Goal: Task Accomplishment & Management: Use online tool/utility

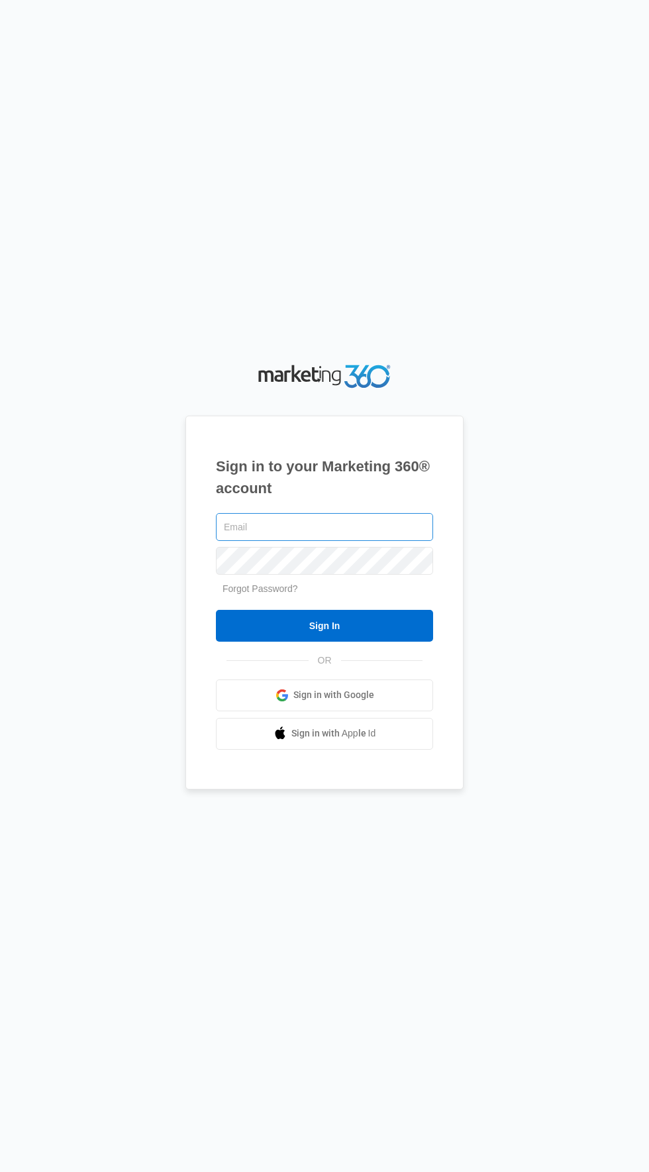
click at [390, 541] on input "text" at bounding box center [324, 527] width 217 height 28
type input "[EMAIL_ADDRESS][DOMAIN_NAME]"
click at [216, 610] on input "Sign In" at bounding box center [324, 626] width 217 height 32
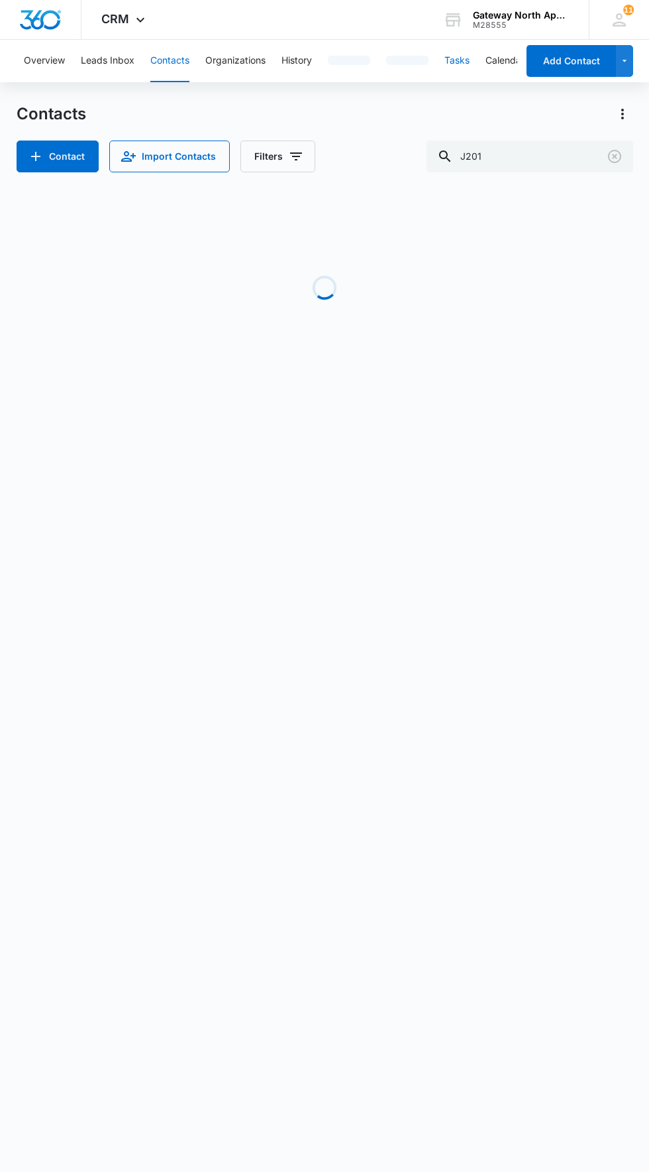
click at [460, 60] on button "Tasks" at bounding box center [457, 61] width 25 height 42
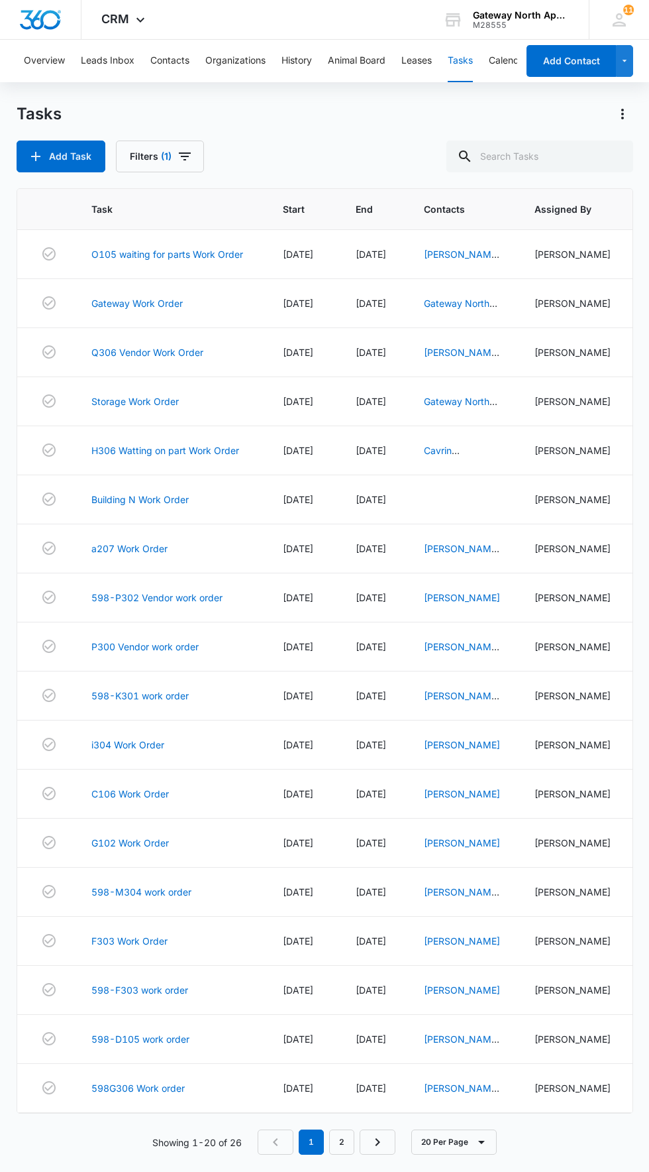
scroll to position [12, 0]
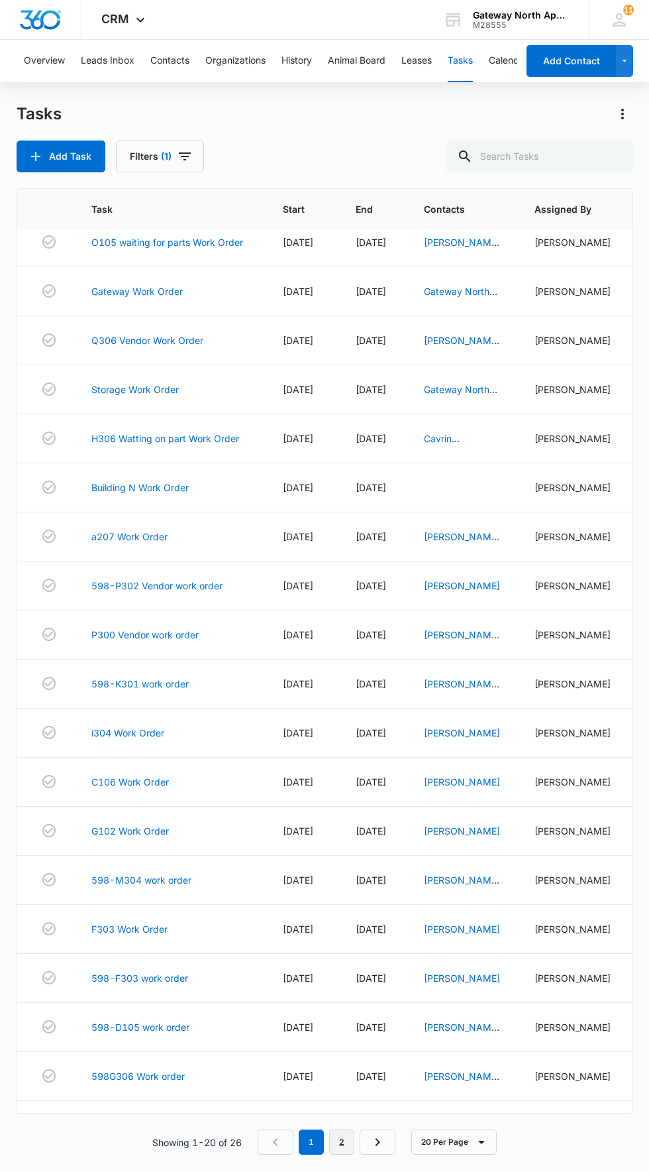
click at [343, 1154] on link "2" at bounding box center [341, 1141] width 25 height 25
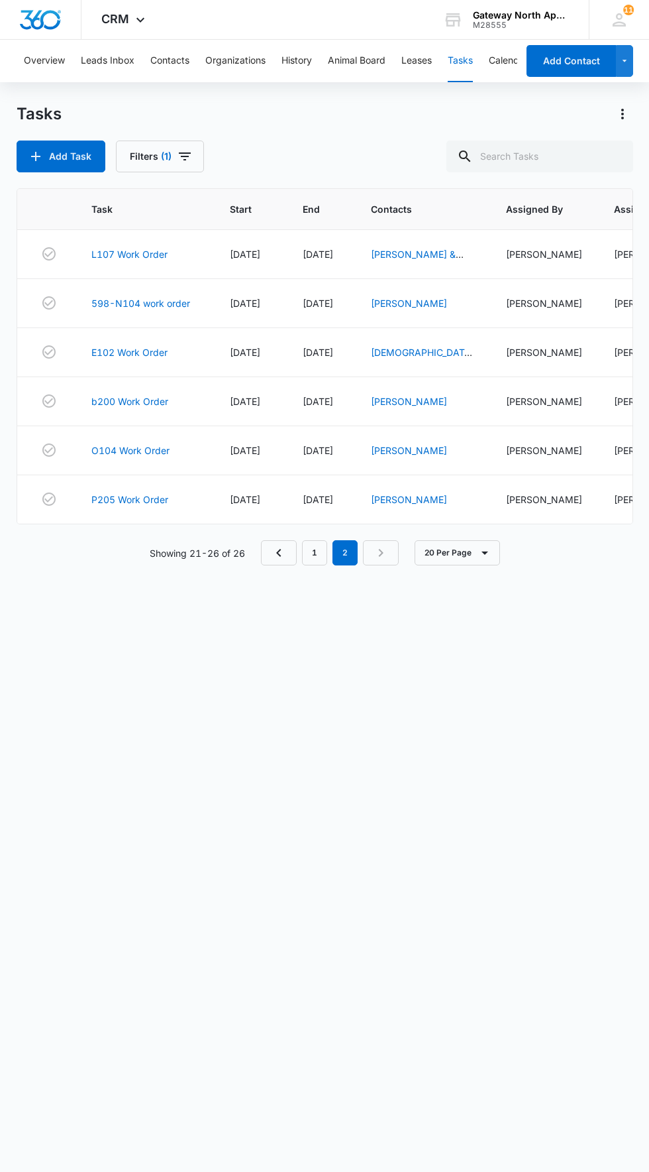
scroll to position [0, 0]
click at [97, 454] on link "O104 Work Order" at bounding box center [130, 450] width 78 height 14
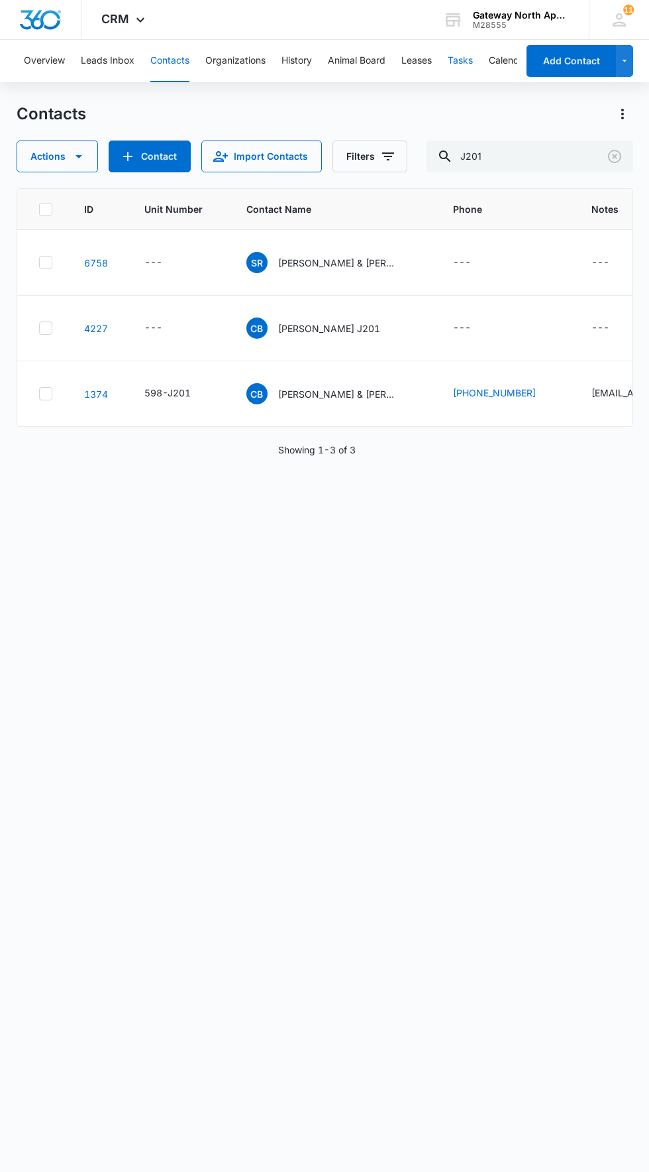
click at [470, 60] on button "Tasks" at bounding box center [460, 61] width 25 height 42
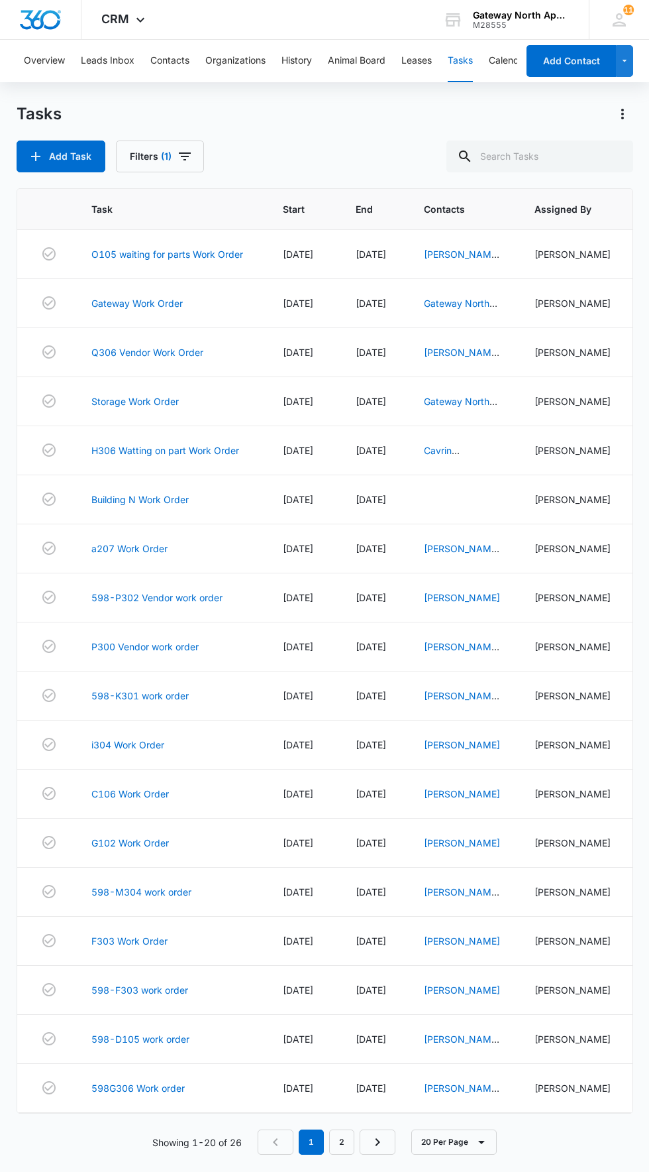
scroll to position [12, 0]
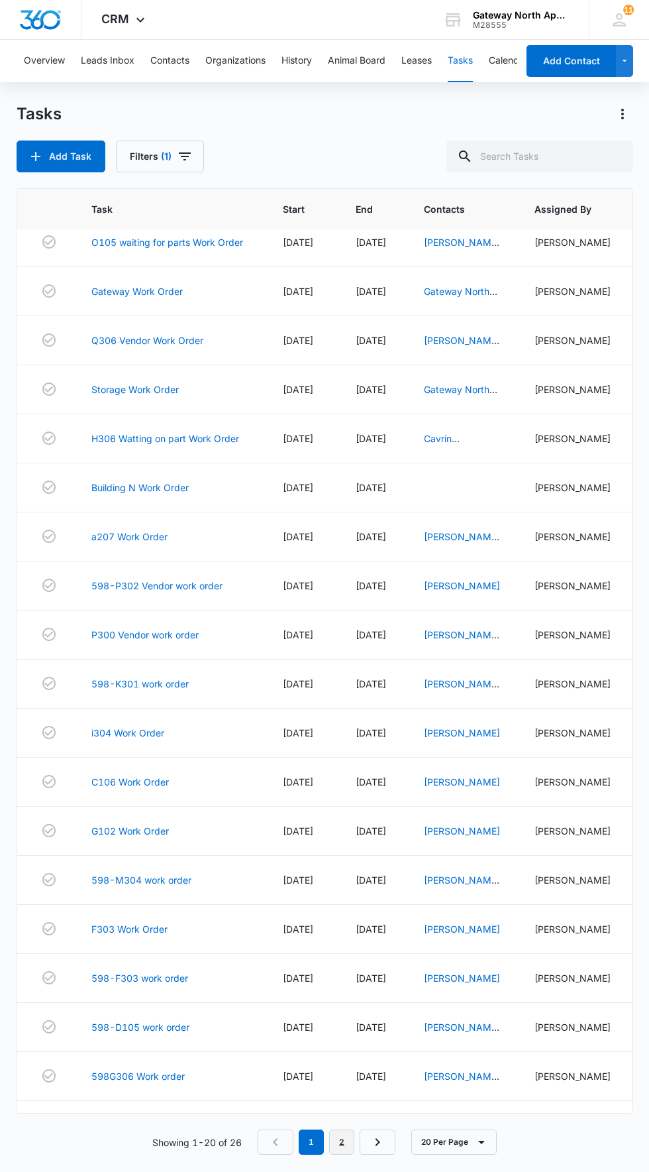
click at [347, 1154] on link "2" at bounding box center [341, 1141] width 25 height 25
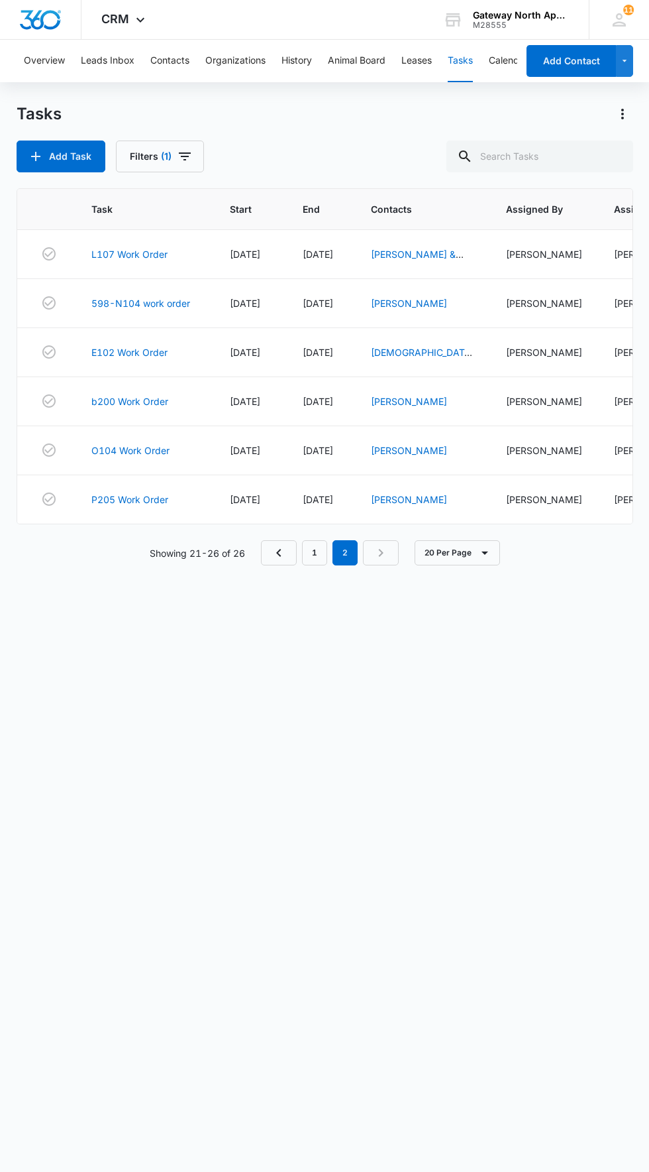
scroll to position [0, 0]
click at [125, 404] on link "b200 Work Order" at bounding box center [129, 401] width 77 height 14
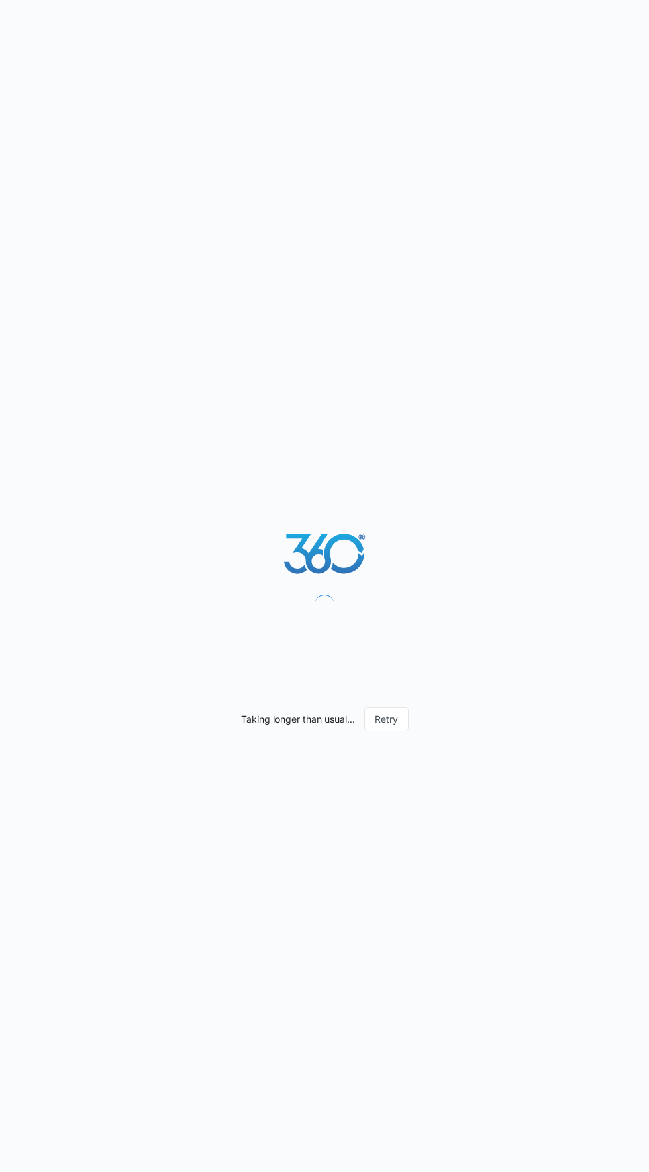
click at [340, 911] on div "Taking longer than usual... Retry" at bounding box center [324, 586] width 649 height 1172
click at [404, 731] on button "Retry" at bounding box center [386, 719] width 44 height 24
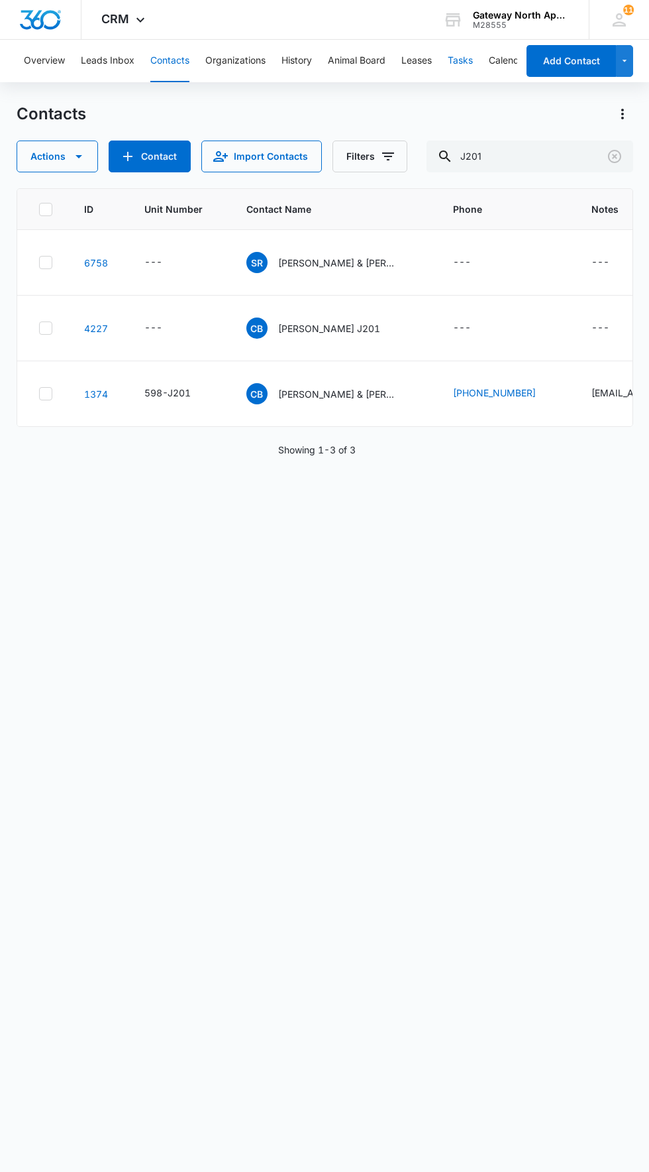
click at [470, 60] on button "Tasks" at bounding box center [460, 61] width 25 height 42
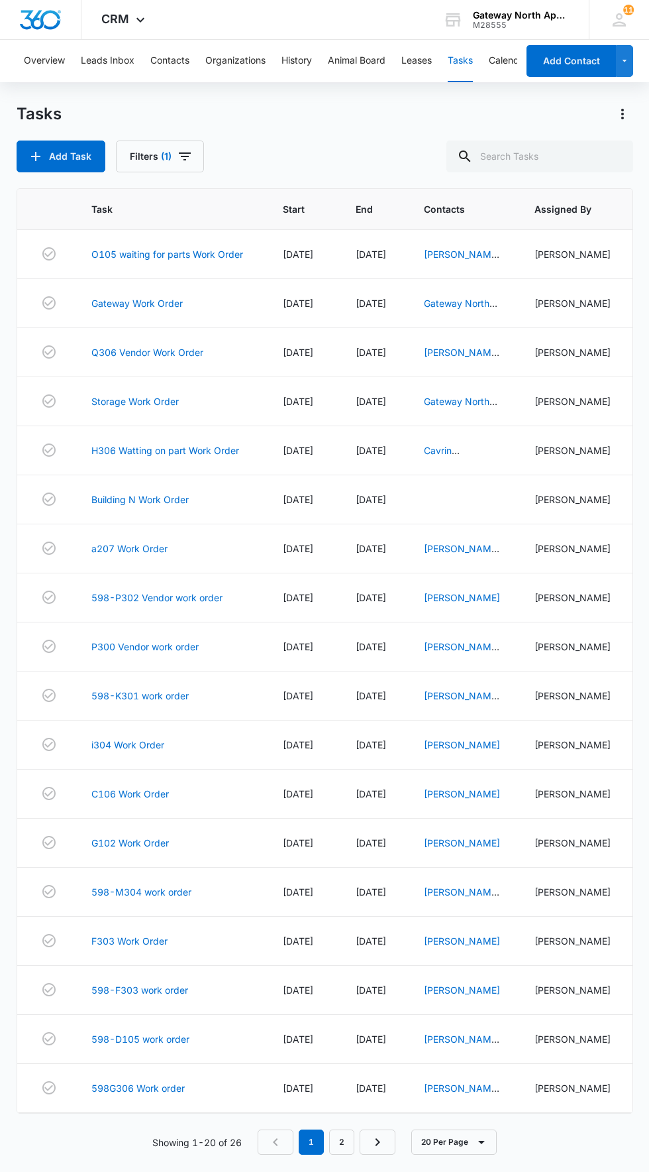
scroll to position [12, 0]
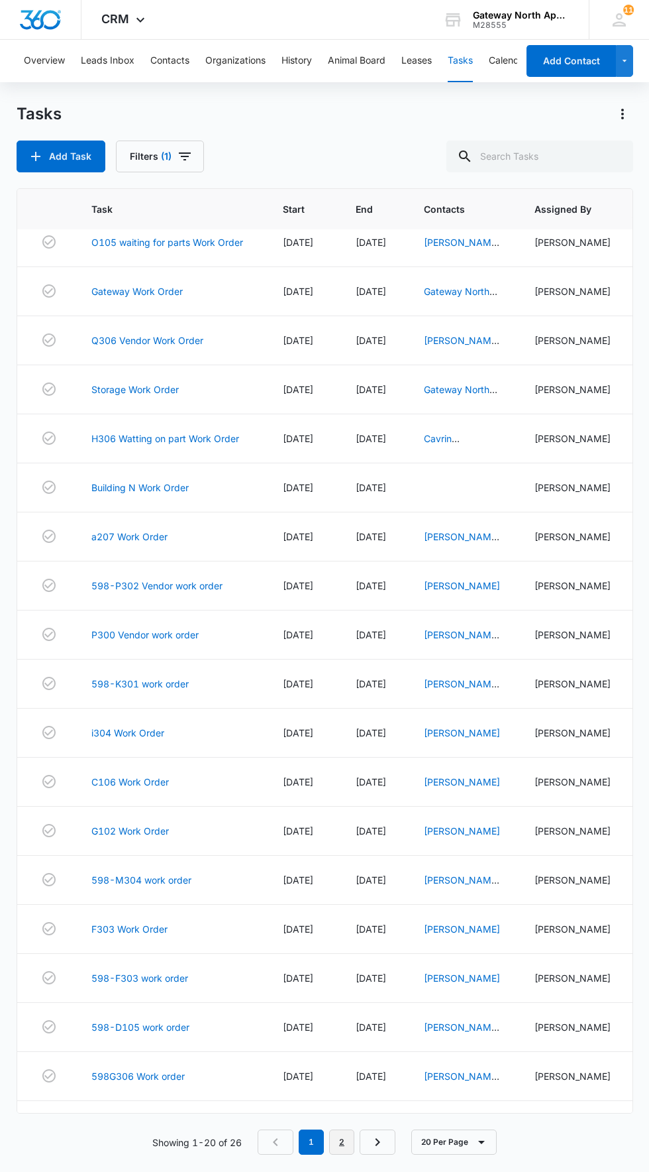
click at [343, 1154] on link "2" at bounding box center [341, 1141] width 25 height 25
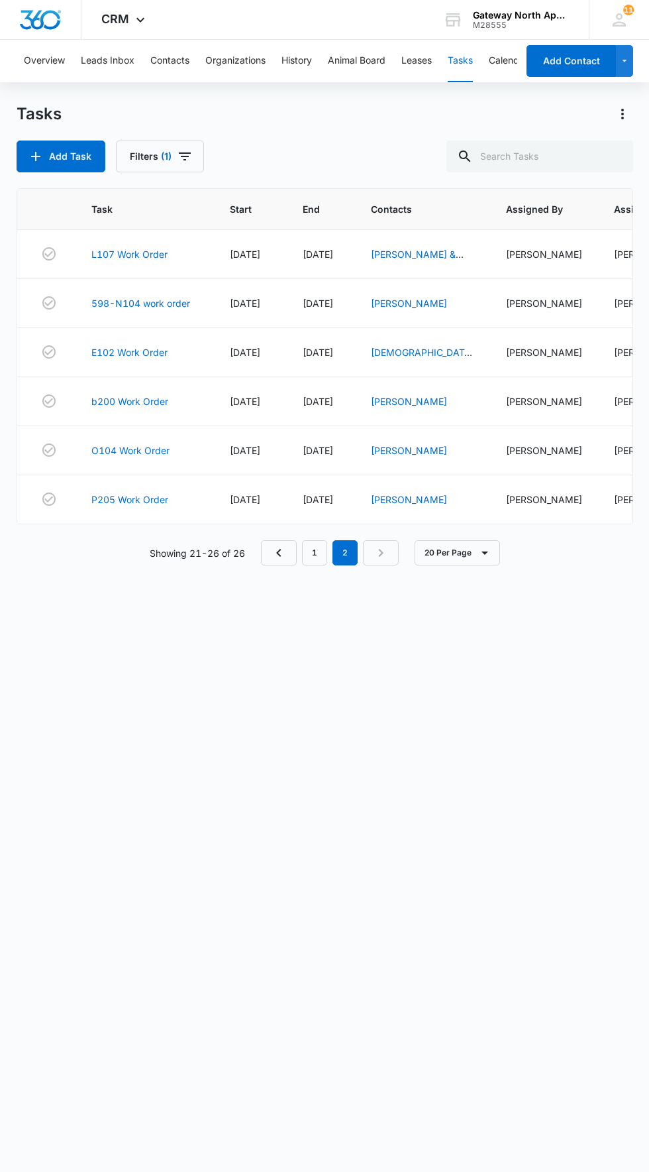
scroll to position [0, 0]
click at [99, 353] on link "E102 Work Order" at bounding box center [129, 352] width 76 height 14
click at [137, 301] on link "598-N104 work order" at bounding box center [140, 303] width 99 height 14
click at [125, 253] on link "L107 Work Order" at bounding box center [129, 254] width 76 height 14
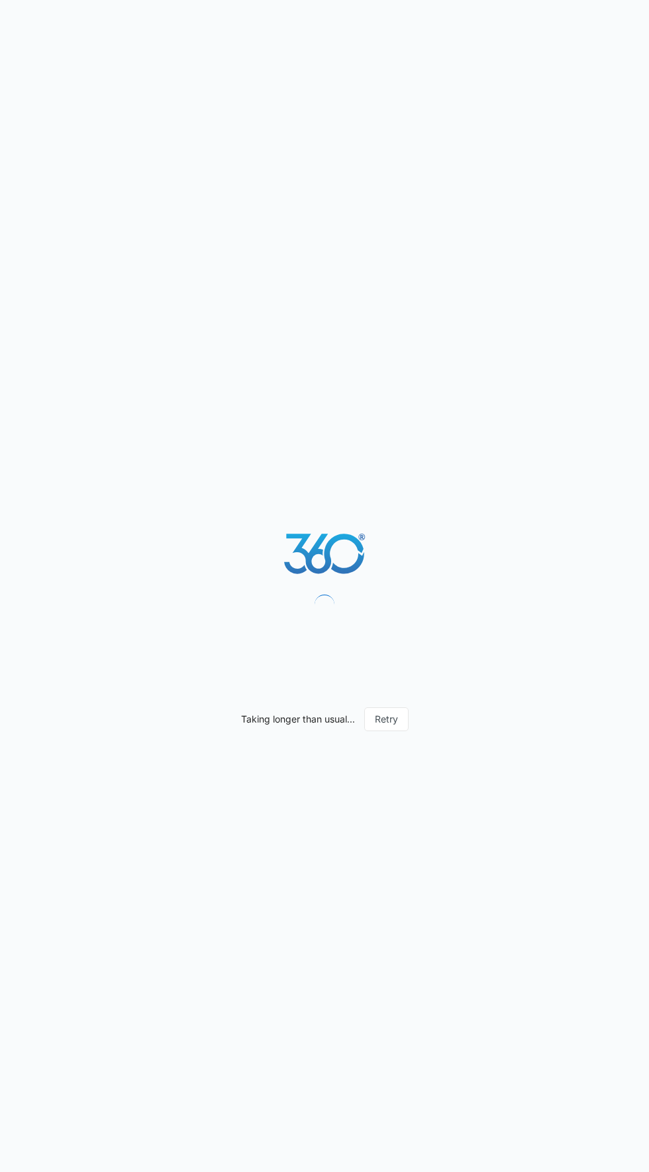
click at [391, 646] on div "Taking longer than usual... Retry" at bounding box center [324, 586] width 649 height 1172
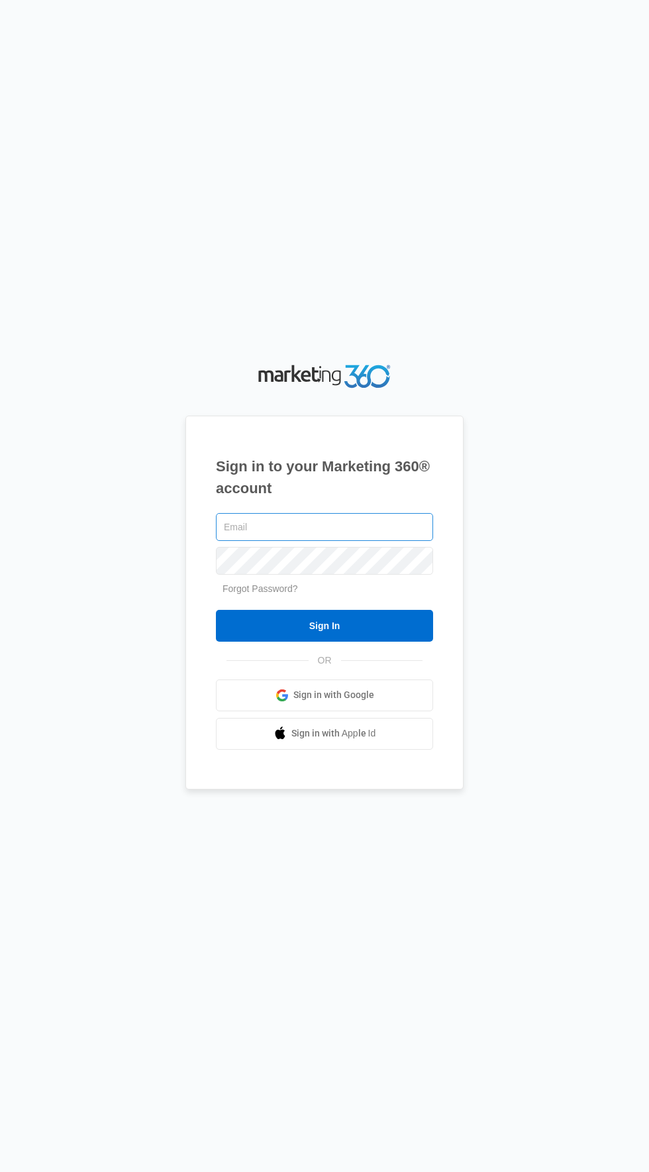
click at [372, 541] on input "text" at bounding box center [324, 527] width 217 height 28
type input "[EMAIL_ADDRESS][DOMAIN_NAME]"
click at [216, 610] on input "Sign In" at bounding box center [324, 626] width 217 height 32
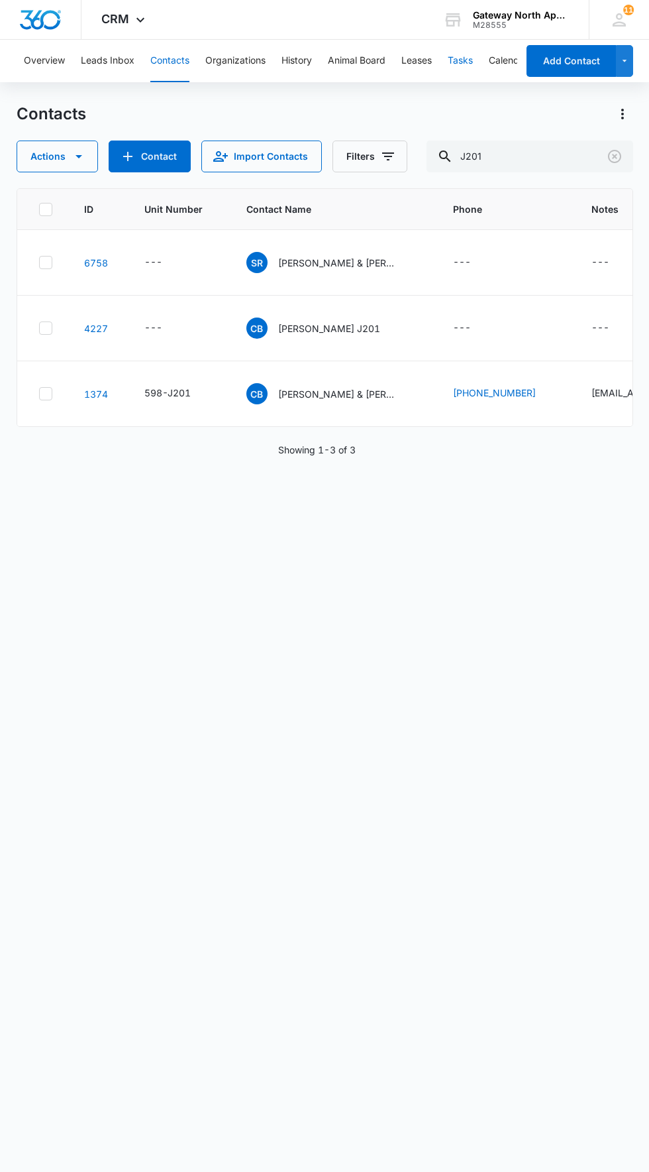
click at [464, 60] on button "Tasks" at bounding box center [460, 61] width 25 height 42
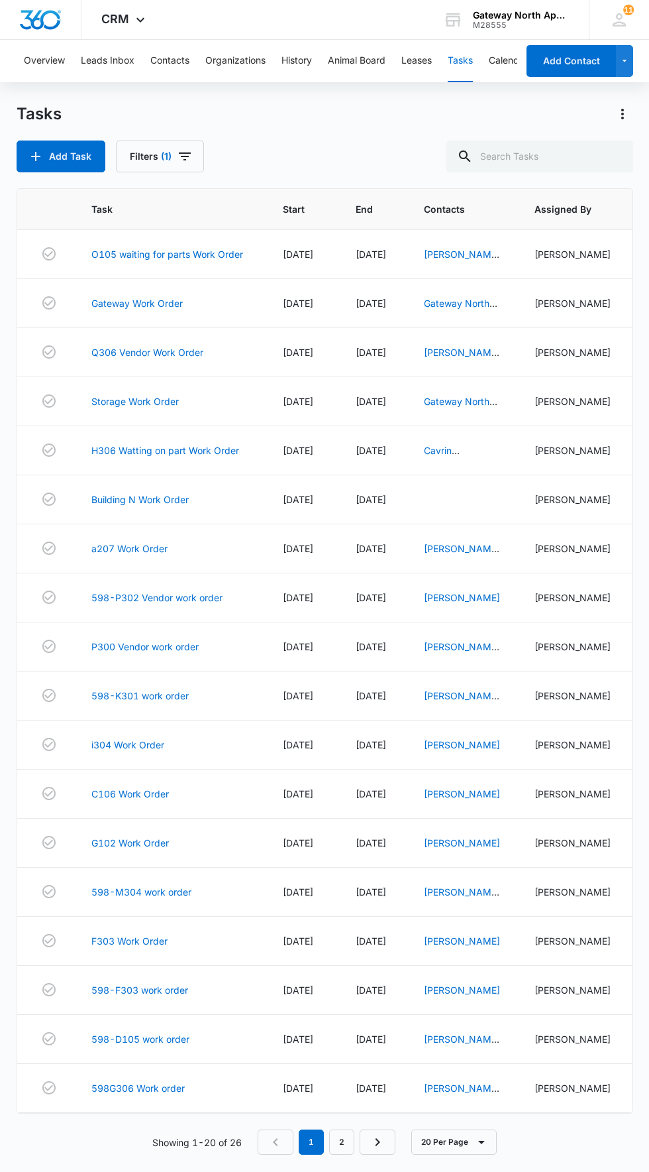
scroll to position [12, 0]
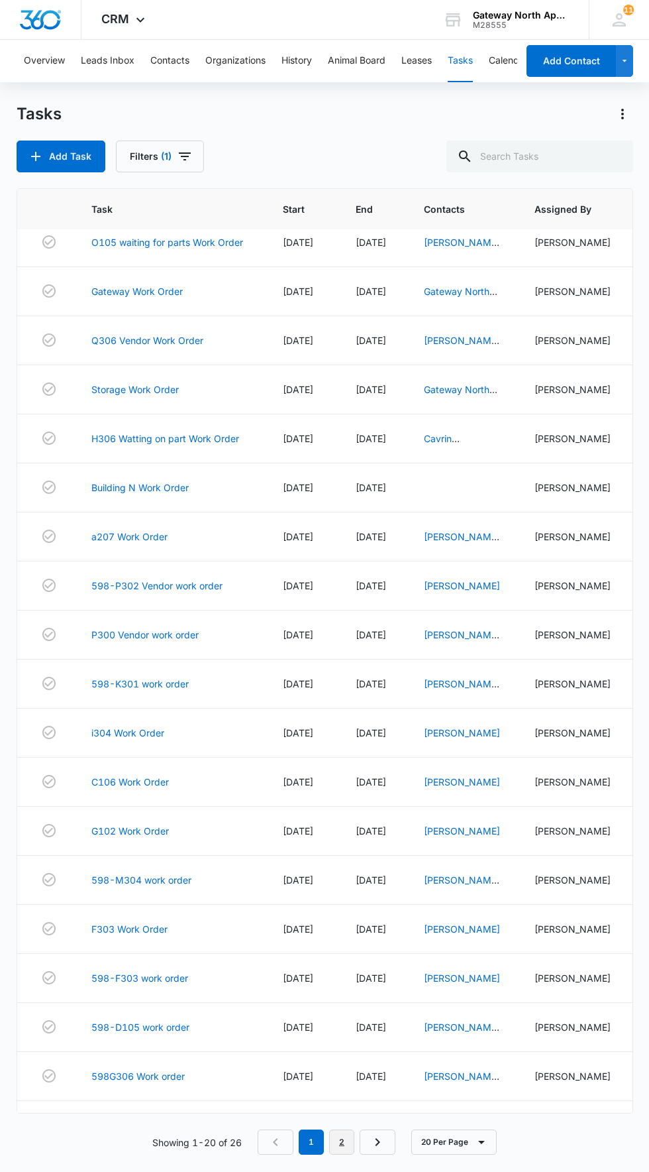
click at [343, 1154] on link "2" at bounding box center [341, 1141] width 25 height 25
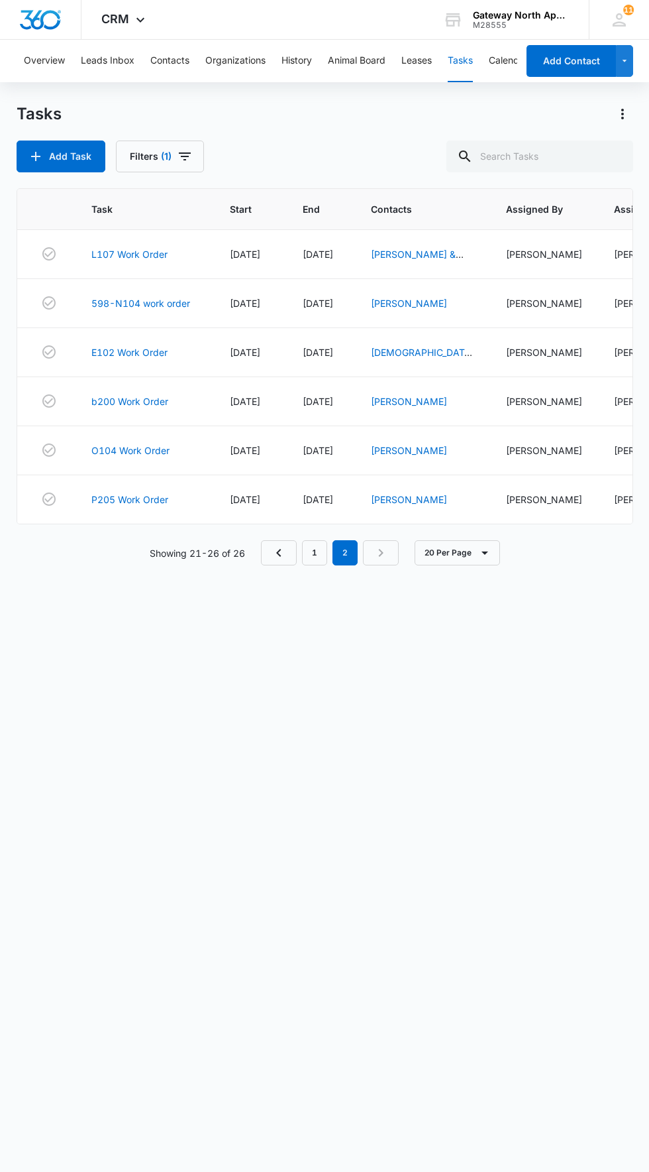
scroll to position [0, 0]
click at [140, 451] on link "O104 Work Order" at bounding box center [130, 450] width 78 height 14
